Goal: Task Accomplishment & Management: Complete application form

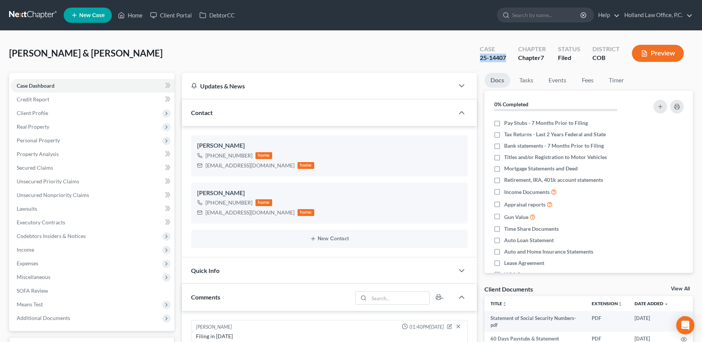
scroll to position [17, 0]
click at [130, 15] on link "Home" at bounding box center [130, 15] width 32 height 14
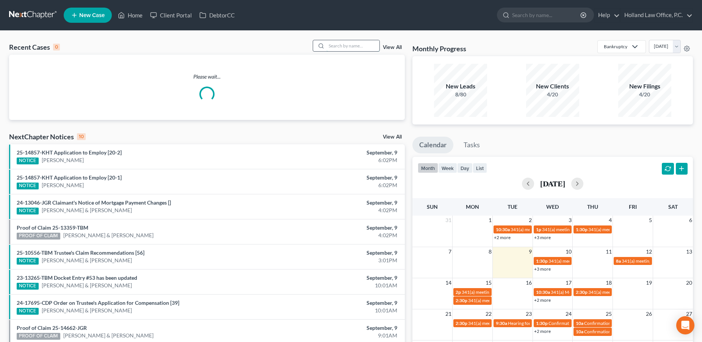
click at [329, 48] on input "search" at bounding box center [352, 45] width 53 height 11
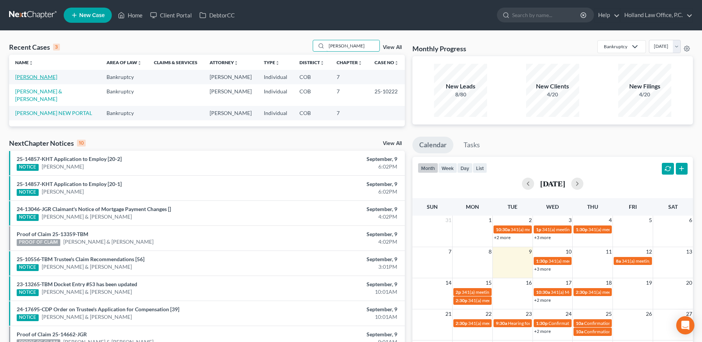
type input "[PERSON_NAME]"
click at [38, 77] on link "[PERSON_NAME]" at bounding box center [36, 77] width 42 height 6
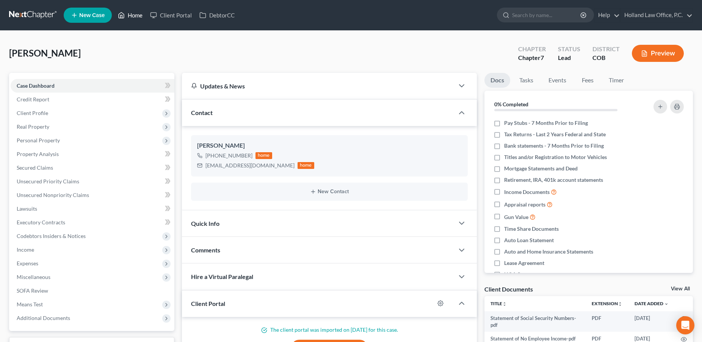
click at [133, 17] on link "Home" at bounding box center [130, 15] width 32 height 14
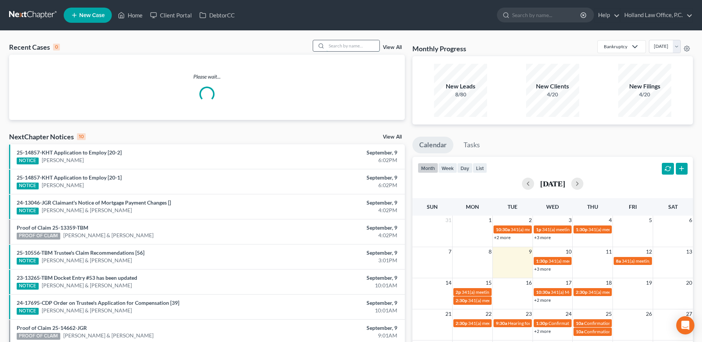
click at [359, 44] on input "search" at bounding box center [352, 45] width 53 height 11
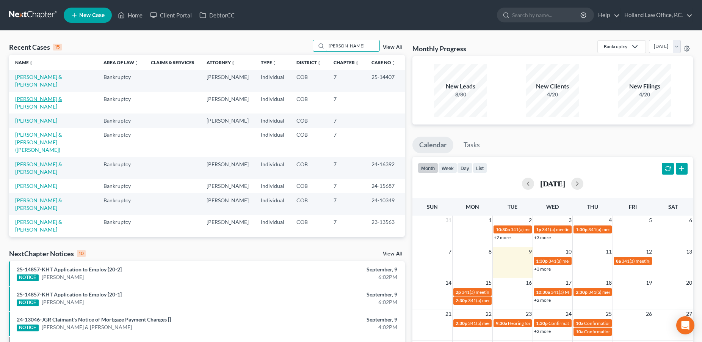
type input "[PERSON_NAME]"
click at [55, 101] on link "[PERSON_NAME] & [PERSON_NAME]" at bounding box center [38, 103] width 47 height 14
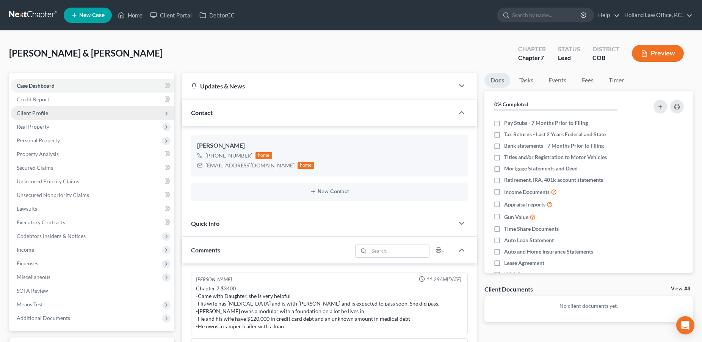
click at [47, 113] on span "Client Profile" at bounding box center [32, 113] width 31 height 6
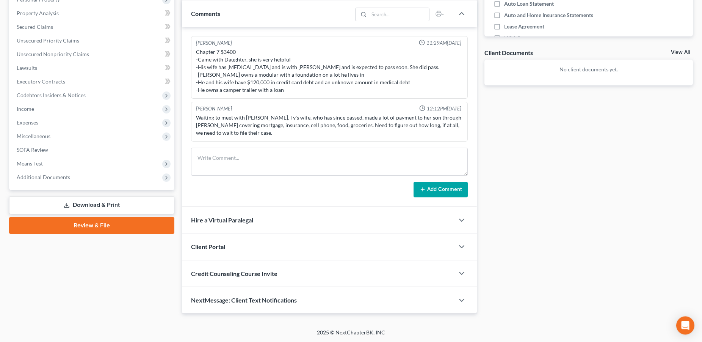
scroll to position [237, 0]
click at [38, 137] on span "Miscellaneous" at bounding box center [34, 135] width 34 height 6
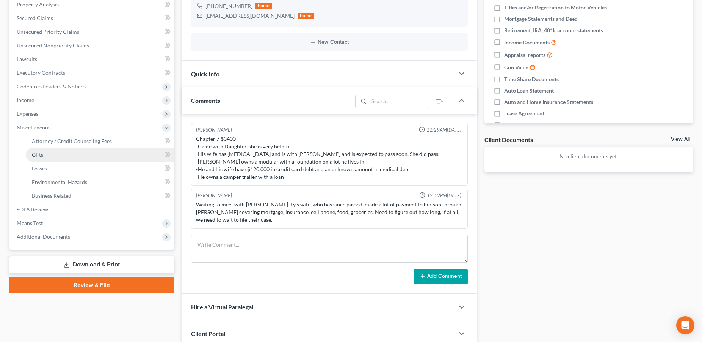
scroll to position [141, 0]
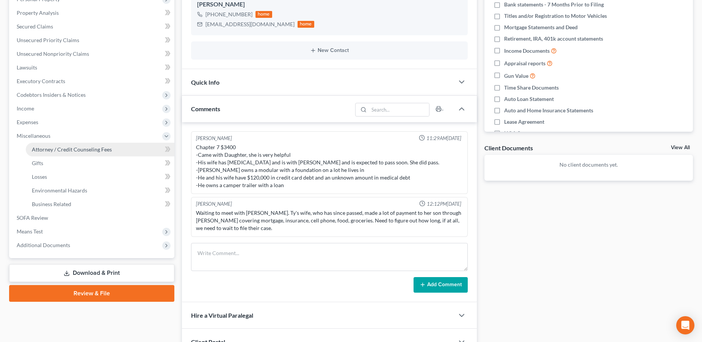
click at [67, 151] on span "Attorney / Credit Counseling Fees" at bounding box center [72, 149] width 80 height 6
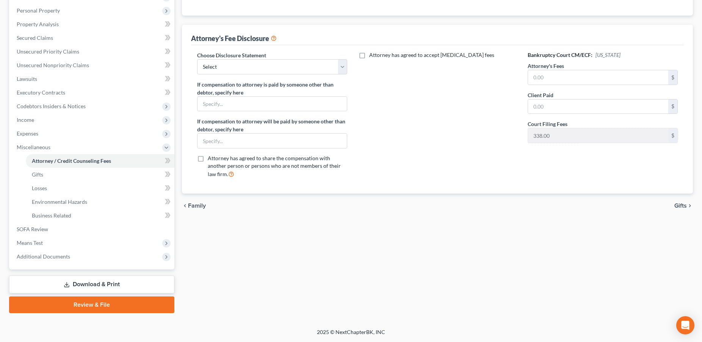
scroll to position [129, 0]
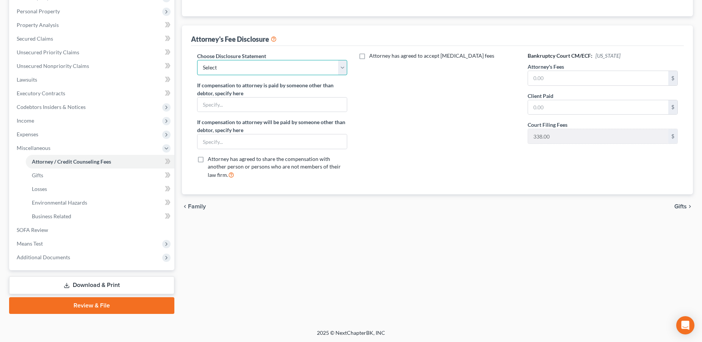
click at [197, 60] on select "Select Disclosure" at bounding box center [272, 67] width 150 height 15
select select "0"
click option "Disclosure" at bounding box center [0, 0] width 0 height 0
click at [574, 77] on input "text" at bounding box center [598, 78] width 140 height 14
type input "2,982.00"
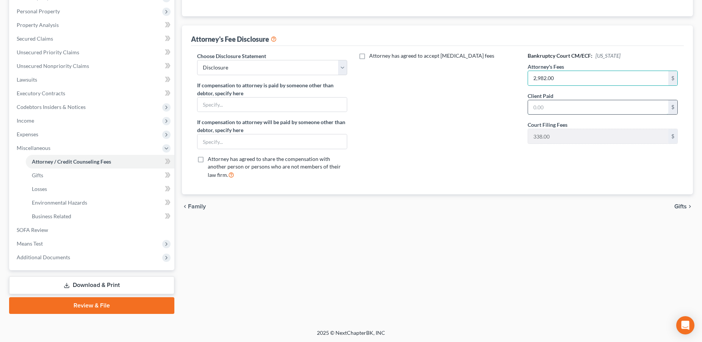
click at [547, 103] on input "text" at bounding box center [598, 107] width 140 height 14
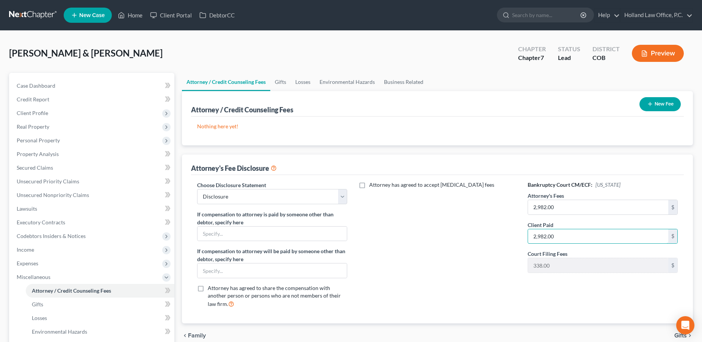
type input "2,982.00"
click at [665, 102] on button "New Fee" at bounding box center [659, 104] width 41 height 14
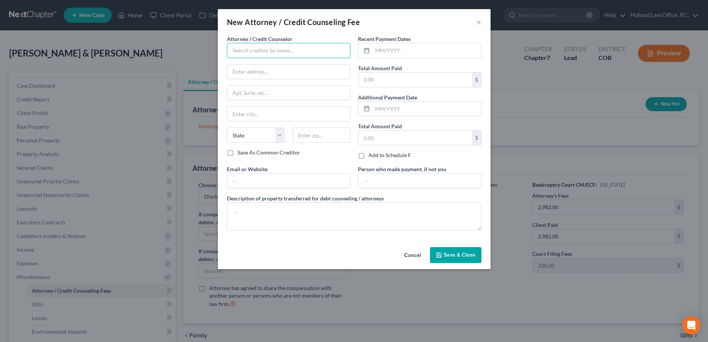
click at [279, 51] on input "text" at bounding box center [289, 50] width 124 height 15
type input "Holland Law Office"
click at [274, 60] on div "Holland Law Office" at bounding box center [272, 64] width 79 height 8
type input "[STREET_ADDRESS][PERSON_NAME]"
type input "Loveland"
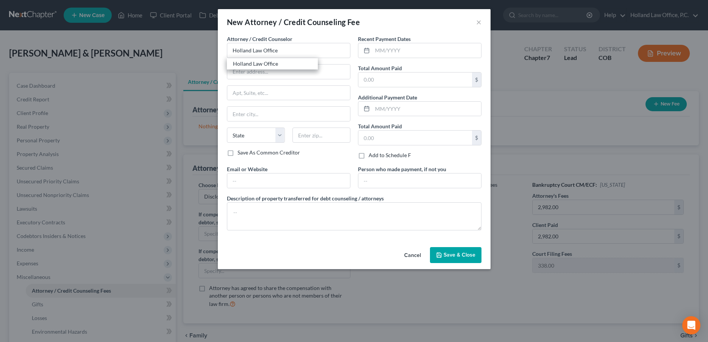
select select "5"
type input "80538"
click at [403, 50] on input "text" at bounding box center [427, 50] width 109 height 14
type input "[DATE]"
click at [400, 84] on input "text" at bounding box center [416, 79] width 114 height 14
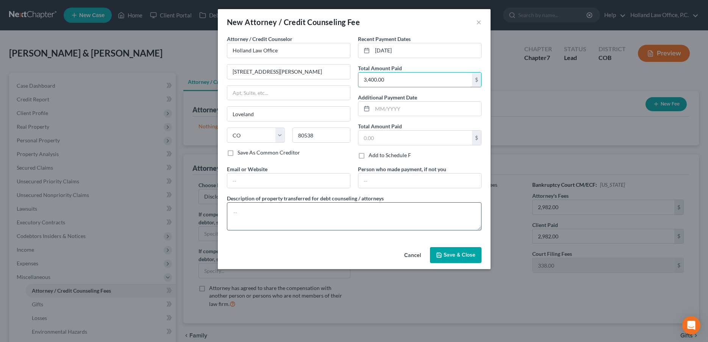
type input "3,400.00"
click at [268, 218] on textarea at bounding box center [354, 216] width 255 height 28
type textarea "Filing Fee $338, Credit Report $40, Credit Counseling $20, Financial Education …"
click at [463, 246] on div "Cancel Save & Close" at bounding box center [354, 256] width 273 height 25
click at [454, 253] on span "Save & Close" at bounding box center [460, 254] width 32 height 6
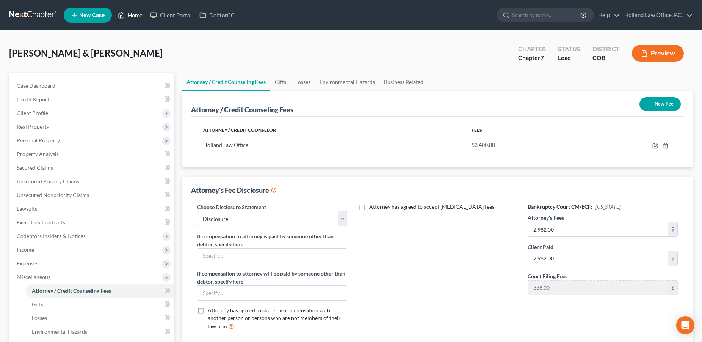
click at [141, 16] on link "Home" at bounding box center [130, 15] width 32 height 14
